Goal: Ask a question: Seek information or help from site administrators or community

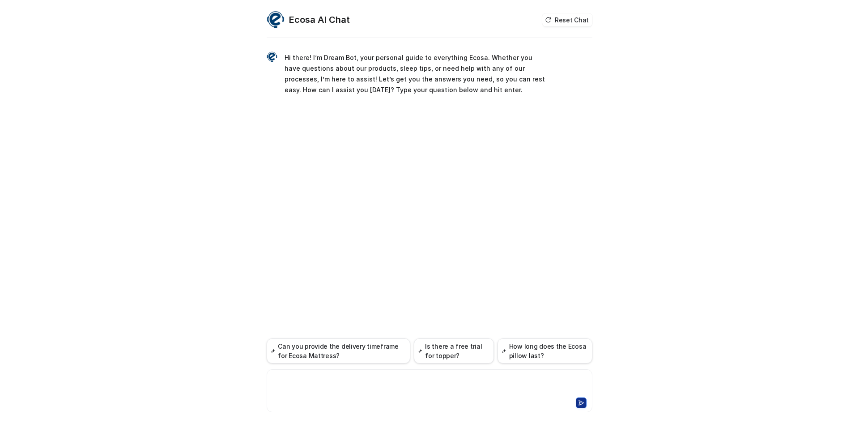
click at [360, 377] on div at bounding box center [429, 385] width 321 height 21
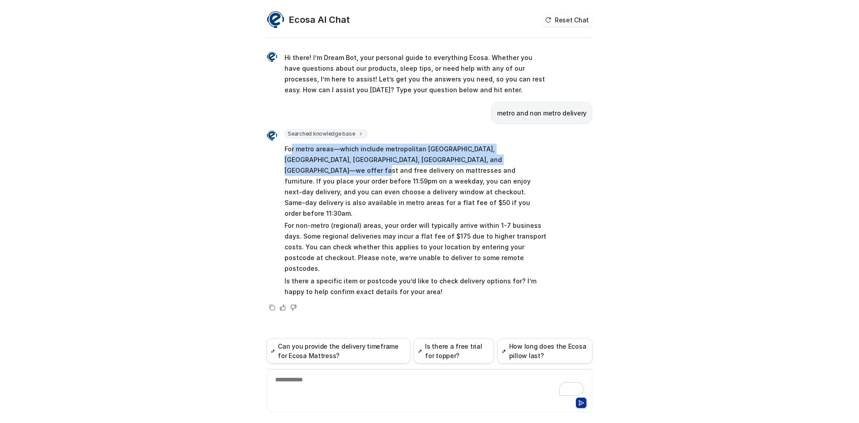
drag, startPoint x: 492, startPoint y: 160, endPoint x: 292, endPoint y: 142, distance: 200.7
click at [292, 142] on span "For metro areas—which include metropolitan Melbourne, Sydney, Brisbane, Perth, …" at bounding box center [415, 220] width 262 height 157
click at [387, 160] on p "For metro areas—which include metropolitan Melbourne, Sydney, Brisbane, Perth, …" at bounding box center [415, 181] width 262 height 75
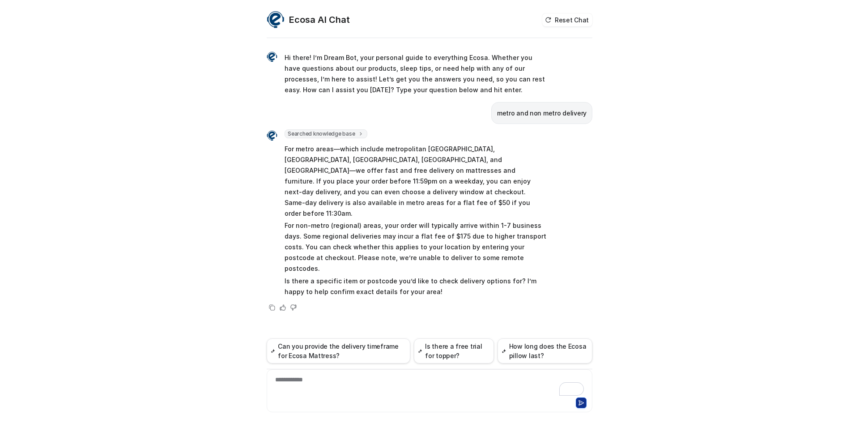
click at [477, 236] on p "For non-metro (regional) areas, your order will typically arrive within 1-7 bus…" at bounding box center [415, 247] width 262 height 54
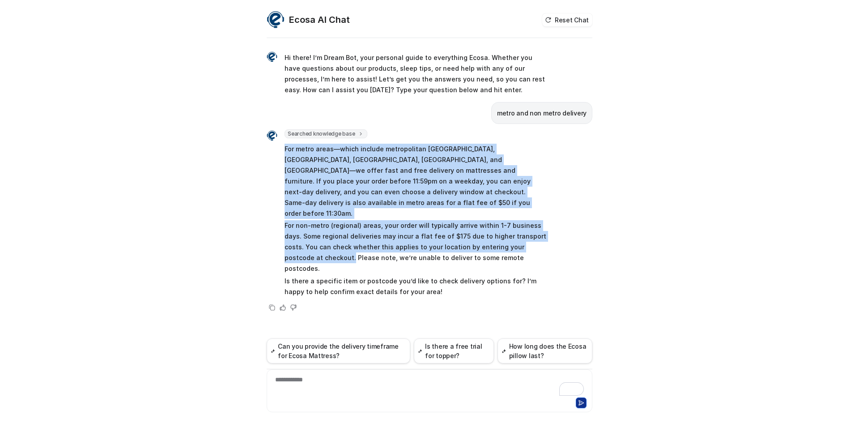
drag, startPoint x: 550, startPoint y: 225, endPoint x: 284, endPoint y: 142, distance: 279.1
click at [284, 142] on div "Searched knowledge base search_queries : [ "metro delivery", "non metro deliver…" at bounding box center [430, 220] width 326 height 183
copy span "For metro areas—which include metropolitan Melbourne, Sydney, Brisbane, Perth, …"
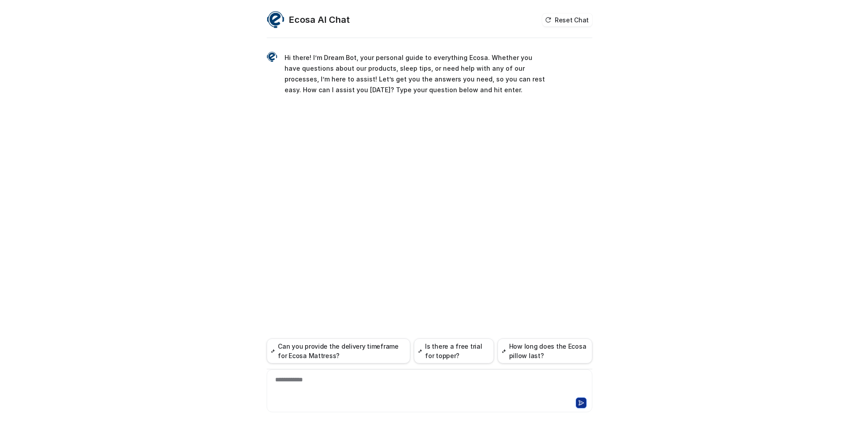
click at [347, 395] on div at bounding box center [429, 401] width 321 height 13
click at [346, 382] on div "**********" at bounding box center [429, 385] width 321 height 21
paste div "To enrich screen reader interactions, please activate Accessibility in Grammarl…"
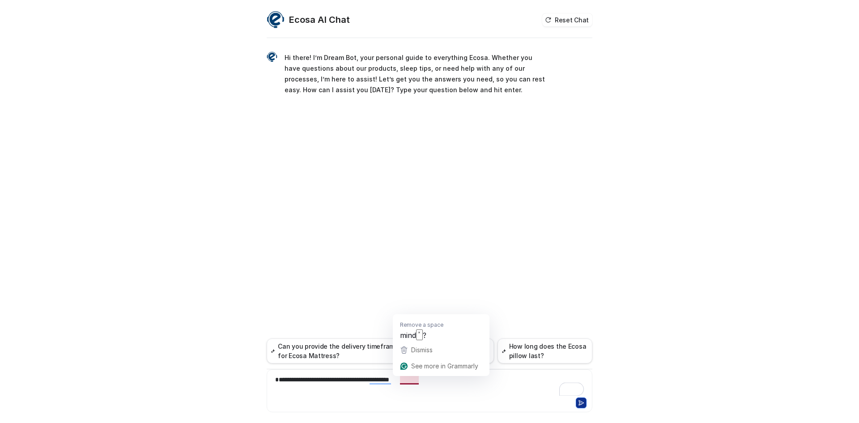
click at [415, 380] on div "**********" at bounding box center [429, 385] width 321 height 21
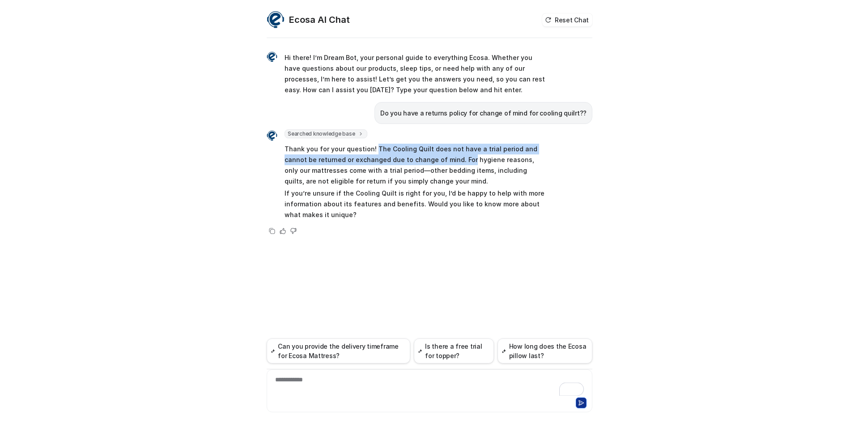
drag, startPoint x: 373, startPoint y: 149, endPoint x: 445, endPoint y: 162, distance: 72.3
click at [445, 162] on p "Thank you for your question! The Cooling Quilt does not have a trial period and…" at bounding box center [415, 165] width 262 height 43
click at [387, 152] on p "Thank you for your question! The Cooling Quilt does not have a trial period and…" at bounding box center [415, 165] width 262 height 43
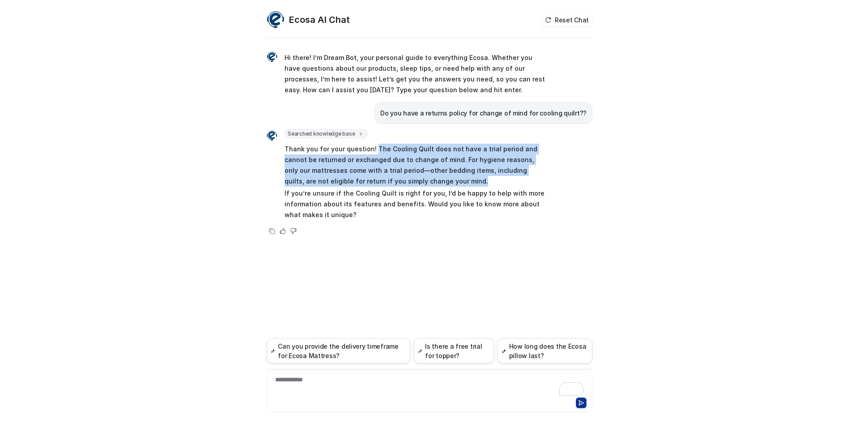
drag, startPoint x: 373, startPoint y: 149, endPoint x: 452, endPoint y: 177, distance: 84.4
click at [452, 177] on p "Thank you for your question! The Cooling Quilt does not have a trial period and…" at bounding box center [415, 165] width 262 height 43
copy p "The Cooling Quilt does not have a trial period and cannot be returned or exchan…"
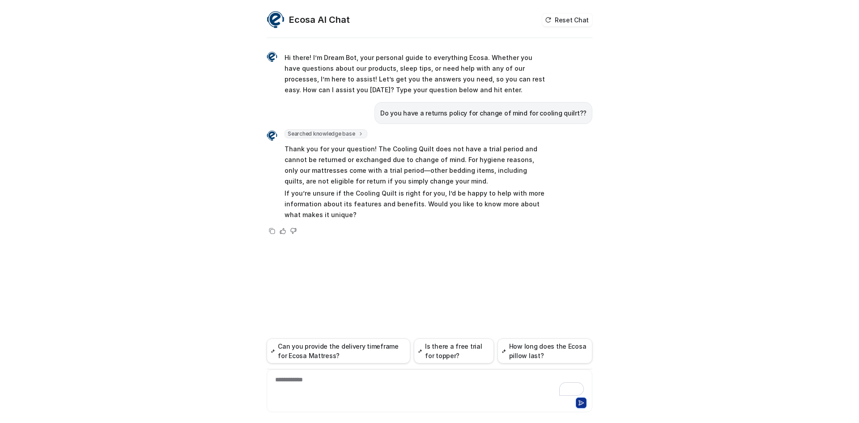
click at [339, 379] on div "**********" at bounding box center [429, 385] width 321 height 21
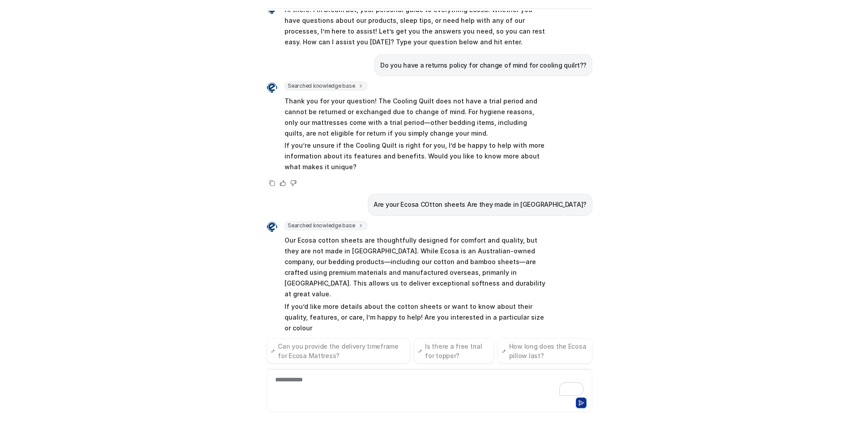
scroll to position [30, 0]
